Goal: Task Accomplishment & Management: Manage account settings

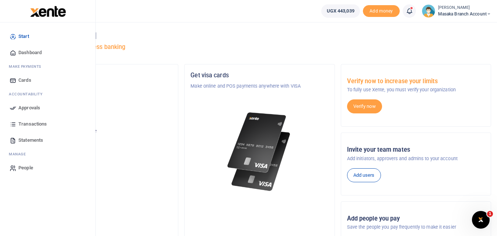
click at [25, 112] on link "Approvals" at bounding box center [48, 108] width 84 height 16
click at [25, 110] on span "Approvals" at bounding box center [29, 107] width 22 height 7
click at [31, 125] on span "Transactions" at bounding box center [32, 124] width 28 height 7
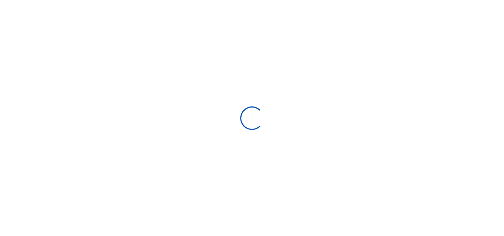
select select
type input "08/10/2025 - 09/08/2025"
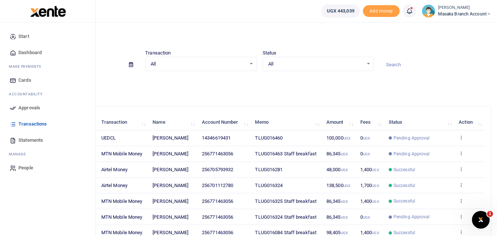
click at [22, 109] on span "Approvals" at bounding box center [29, 107] width 22 height 7
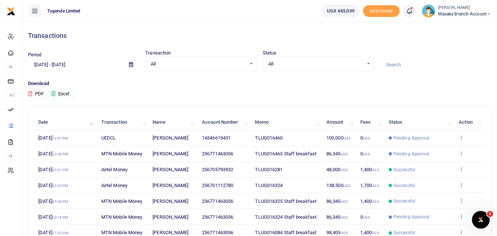
click at [459, 140] on icon at bounding box center [461, 137] width 5 height 5
click at [437, 151] on link "View details" at bounding box center [434, 154] width 58 height 10
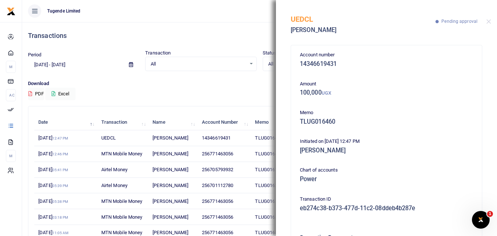
scroll to position [73, 0]
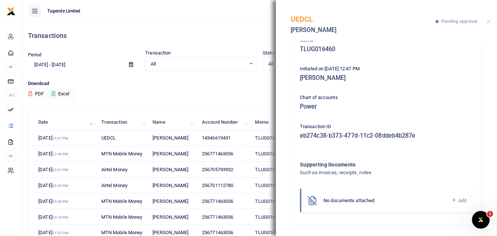
click at [234, 81] on p "Download" at bounding box center [259, 84] width 463 height 8
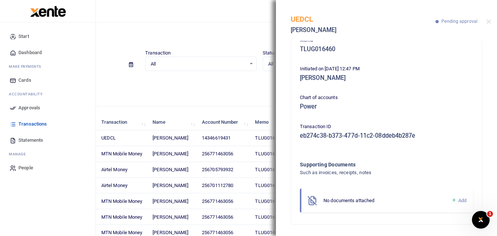
click at [15, 105] on icon at bounding box center [13, 108] width 7 height 7
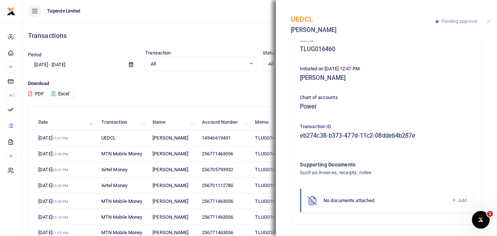
click at [285, 171] on div "Account number 14346619431 Amount 100,000 UGX Memo TLUG016460 Initiated on 8th …" at bounding box center [386, 138] width 221 height 195
click at [489, 21] on button "Close" at bounding box center [489, 21] width 5 height 5
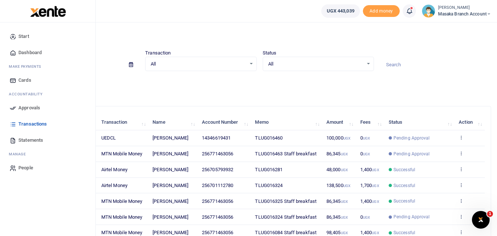
click at [18, 108] on link "Approvals" at bounding box center [48, 108] width 84 height 16
click at [23, 108] on span "Approvals" at bounding box center [29, 107] width 22 height 7
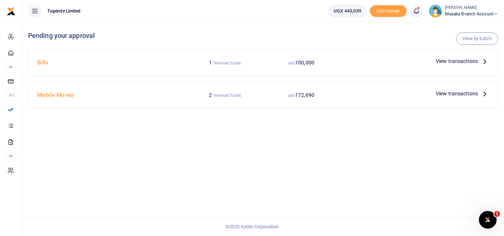
click at [470, 61] on span "View transactions" at bounding box center [456, 61] width 42 height 8
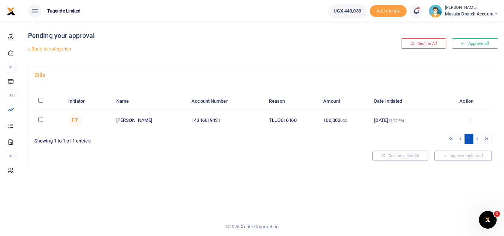
click at [40, 119] on input "checkbox" at bounding box center [40, 119] width 5 height 5
checkbox input "true"
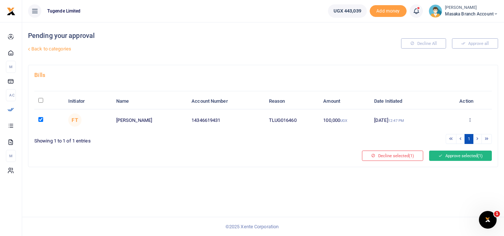
click at [474, 157] on button "Approve selected (1)" at bounding box center [460, 156] width 63 height 10
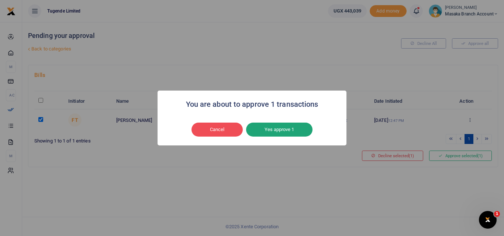
click at [292, 125] on button "Yes approve 1" at bounding box center [279, 130] width 66 height 14
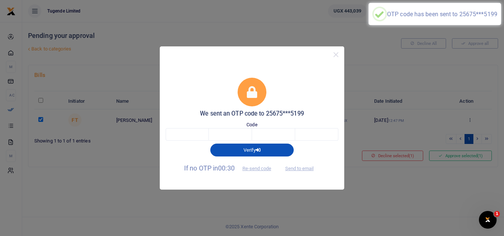
click at [232, 76] on div "We sent an OTP code to 25675***5199 Code Verify If no OTP in 00:30 Re-send code…" at bounding box center [252, 126] width 184 height 127
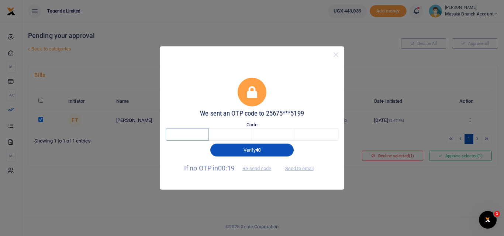
click at [190, 128] on input "text" at bounding box center [187, 134] width 43 height 13
type input "6"
type input "0"
type input "7"
type input "2"
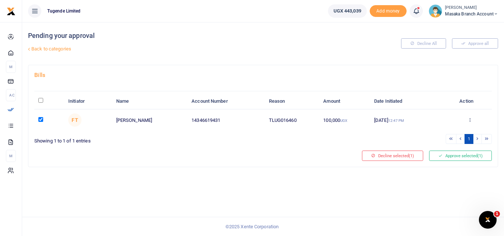
click at [41, 122] on td at bounding box center [49, 120] width 30 height 21
click at [41, 118] on input "checkbox" at bounding box center [40, 119] width 5 height 5
checkbox input "false"
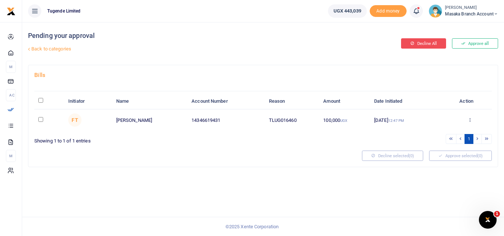
click at [427, 46] on button "Decline All" at bounding box center [423, 43] width 45 height 10
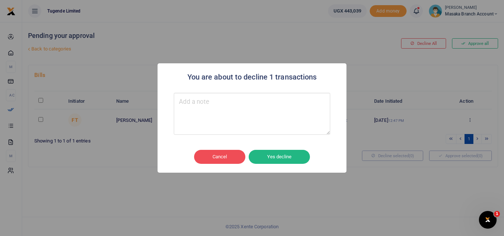
click at [365, 64] on div "You are about to decline 1 transactions × Cancel No Yes decline" at bounding box center [252, 118] width 504 height 236
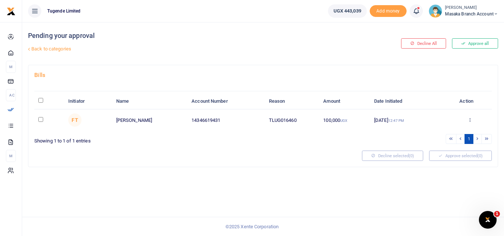
click at [411, 155] on div "Decline selected (0)" at bounding box center [392, 156] width 67 height 10
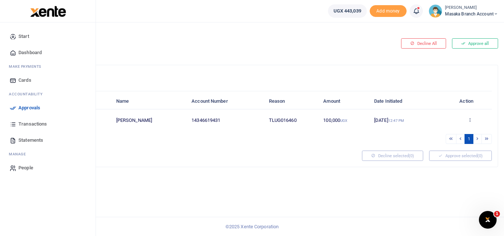
click at [15, 128] on icon at bounding box center [13, 124] width 7 height 7
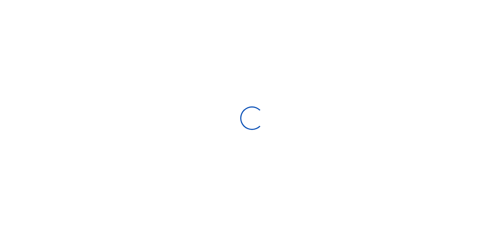
select select
type input "08/10/2025 - 09/08/2025"
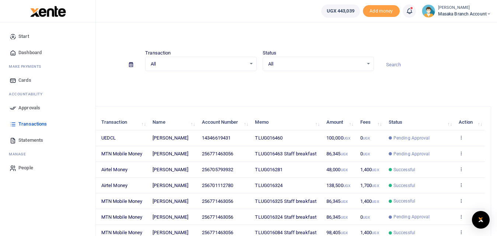
click at [24, 108] on span "Approvals" at bounding box center [29, 107] width 22 height 7
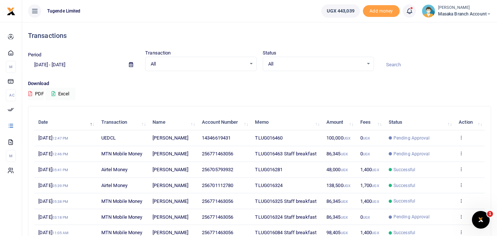
click at [63, 157] on span "8th Sep 2025 12:46 PM" at bounding box center [53, 154] width 30 height 6
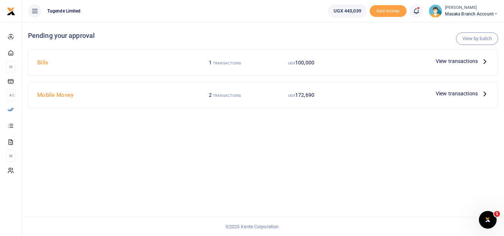
click at [448, 92] on span "View transactions" at bounding box center [456, 94] width 42 height 8
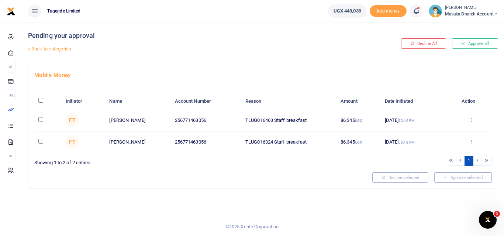
click at [470, 142] on icon at bounding box center [471, 141] width 5 height 5
click at [262, 182] on div at bounding box center [200, 178] width 338 height 10
click at [40, 140] on input "checkbox" at bounding box center [40, 141] width 5 height 5
checkbox input "true"
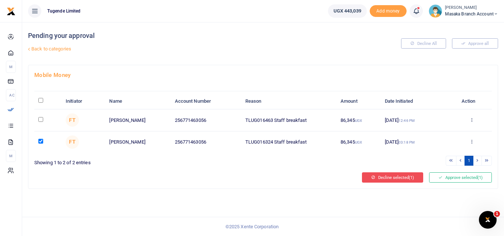
click at [397, 180] on button "Decline selected (1)" at bounding box center [392, 178] width 61 height 10
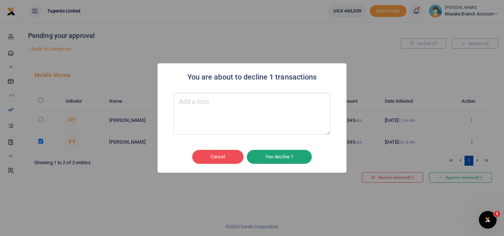
click at [283, 155] on button "Yes decline 1" at bounding box center [279, 157] width 65 height 14
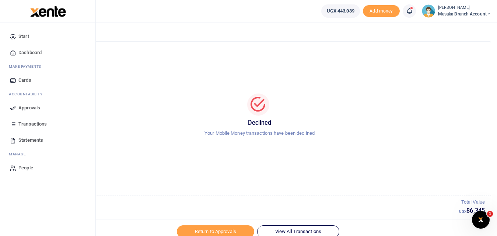
click at [20, 111] on span "Approvals" at bounding box center [29, 107] width 22 height 7
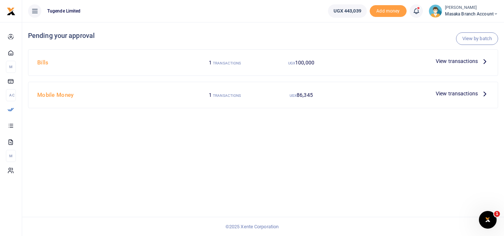
click at [468, 91] on span "View transactions" at bounding box center [456, 94] width 42 height 8
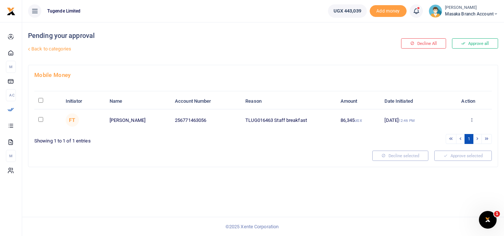
click at [40, 119] on input "checkbox" at bounding box center [40, 119] width 5 height 5
checkbox input "true"
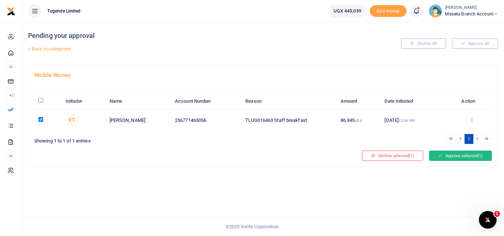
click at [447, 152] on button "Approve selected (1)" at bounding box center [460, 156] width 63 height 10
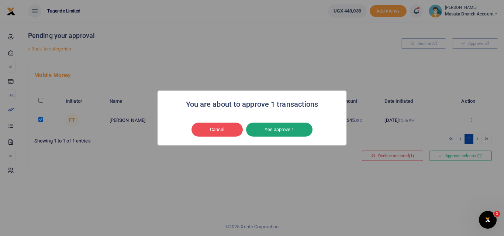
click at [279, 126] on button "Yes approve 1" at bounding box center [279, 130] width 66 height 14
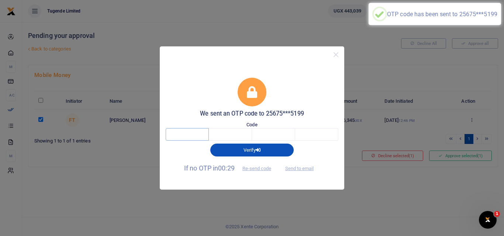
click at [190, 130] on input "text" at bounding box center [187, 134] width 43 height 13
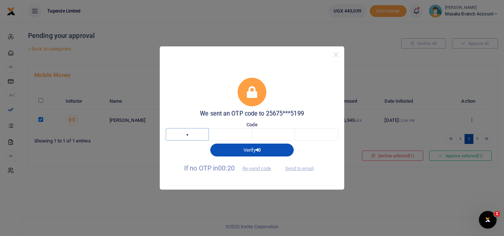
type input "6"
type input "4"
type input "2"
type input "7"
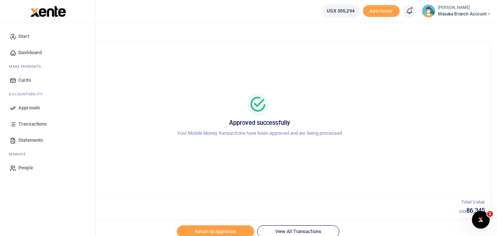
click at [29, 111] on span "Approvals" at bounding box center [29, 107] width 22 height 7
click at [34, 108] on span "Approvals" at bounding box center [29, 107] width 22 height 7
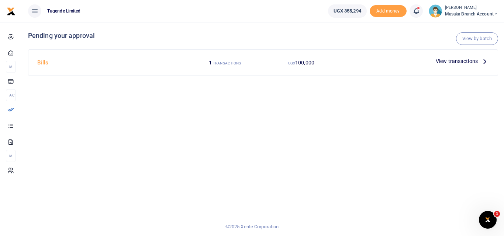
click at [476, 62] on span "View transactions" at bounding box center [456, 61] width 42 height 8
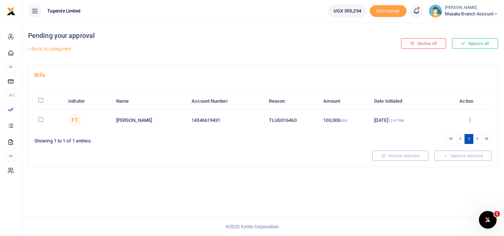
click at [40, 120] on input "checkbox" at bounding box center [40, 119] width 5 height 5
checkbox input "true"
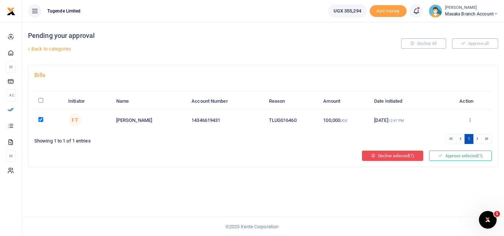
click at [382, 156] on button "Decline selected (1)" at bounding box center [392, 156] width 61 height 10
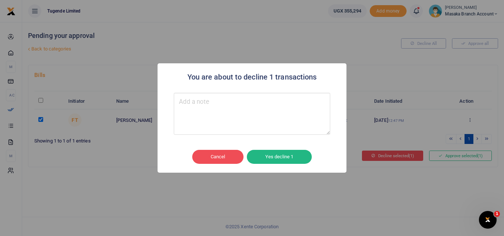
click at [382, 156] on div "You are about to decline 1 transactions × Cancel No Yes decline 1" at bounding box center [252, 118] width 504 height 236
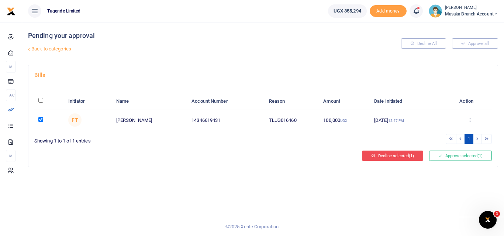
click at [379, 155] on button "Decline selected (1)" at bounding box center [392, 156] width 61 height 10
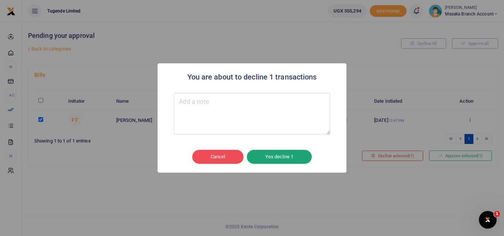
click at [272, 157] on button "Yes decline 1" at bounding box center [279, 157] width 65 height 14
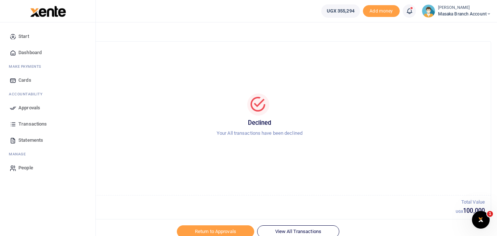
click at [28, 124] on span "Transactions" at bounding box center [32, 124] width 28 height 7
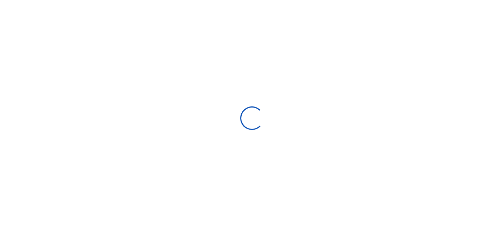
select select
type input "[DATE] - [DATE]"
